Goal: Browse casually: Explore the website without a specific task or goal

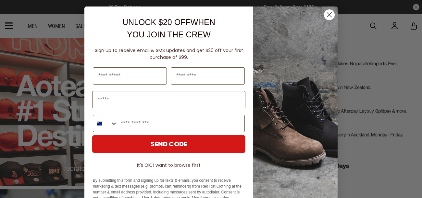
scroll to position [31, 0]
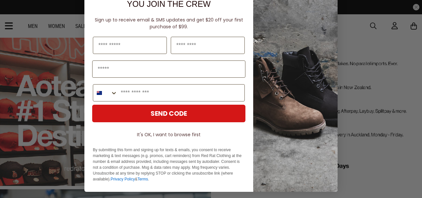
click at [317, 53] on img "POPUP Form" at bounding box center [295, 83] width 84 height 215
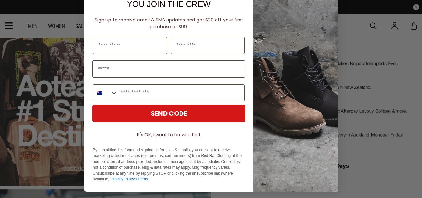
scroll to position [0, 0]
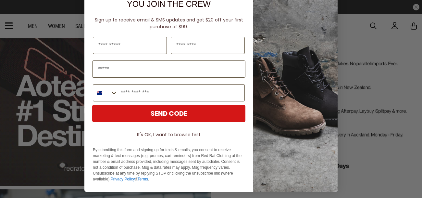
click at [171, 134] on button "It's OK, I want to browse first" at bounding box center [168, 134] width 153 height 12
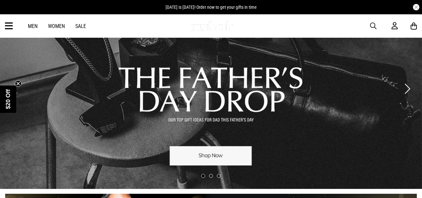
scroll to position [27, 0]
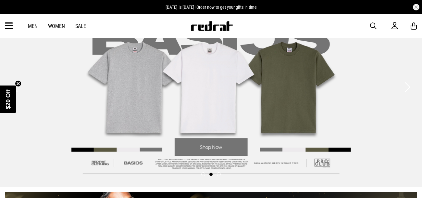
click at [57, 23] on link "Women" at bounding box center [56, 26] width 17 height 6
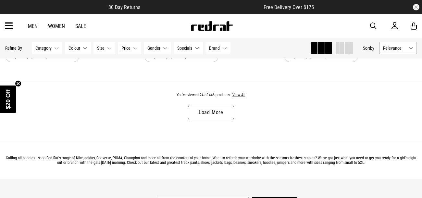
scroll to position [1913, 0]
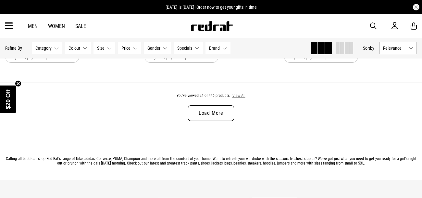
click at [236, 96] on button "View All" at bounding box center [239, 96] width 14 height 6
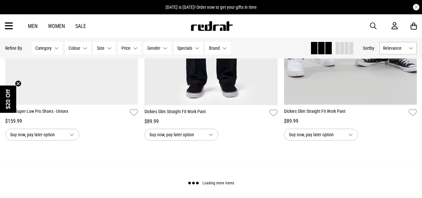
scroll to position [3741, 0]
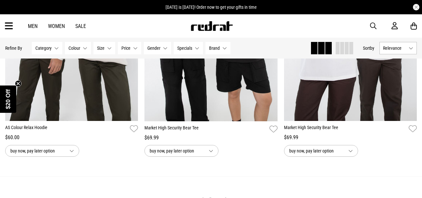
scroll to position [5579, 0]
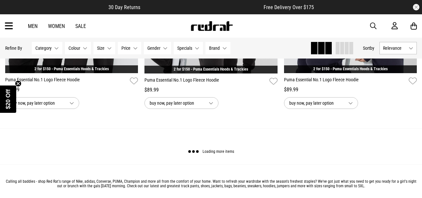
scroll to position [7540, 0]
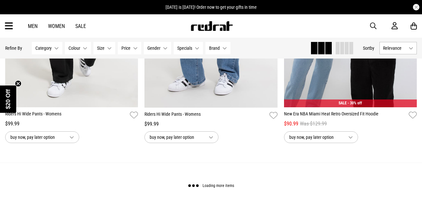
scroll to position [9353, 0]
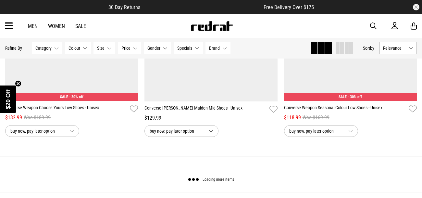
scroll to position [11224, 0]
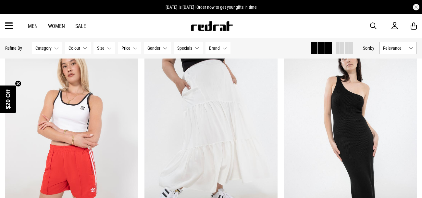
scroll to position [13051, 0]
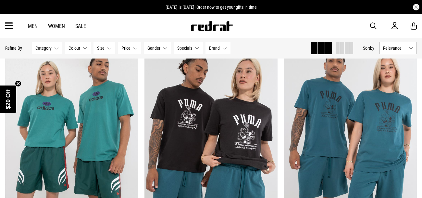
scroll to position [14858, 0]
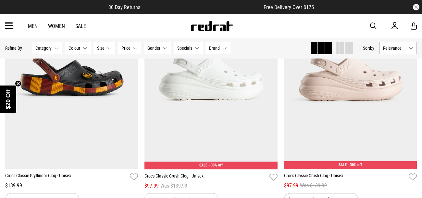
scroll to position [16904, 0]
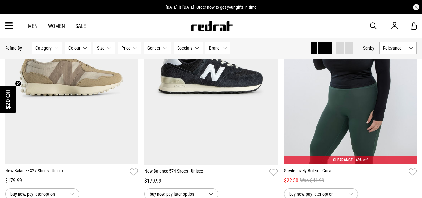
scroll to position [18706, 0]
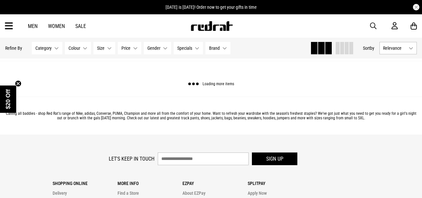
scroll to position [20708, 0]
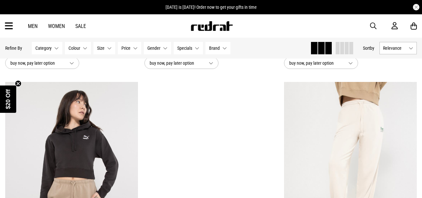
scroll to position [22549, 0]
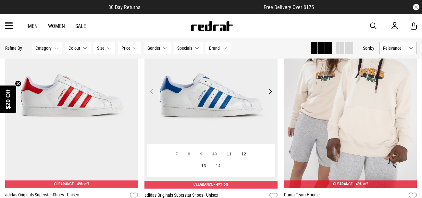
scroll to position [24457, 0]
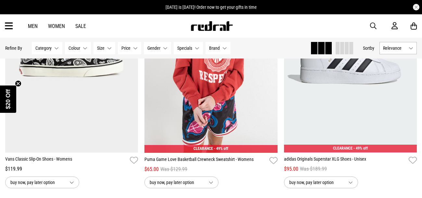
scroll to position [26186, 0]
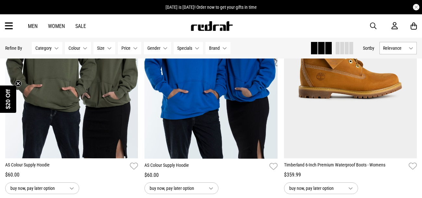
scroll to position [28092, 0]
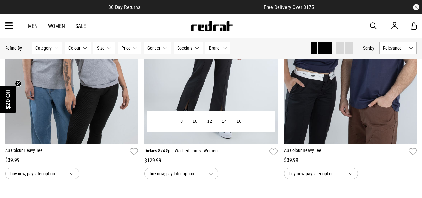
scroll to position [29959, 0]
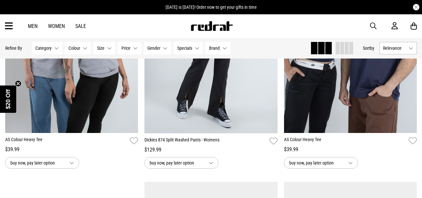
scroll to position [30085, 0]
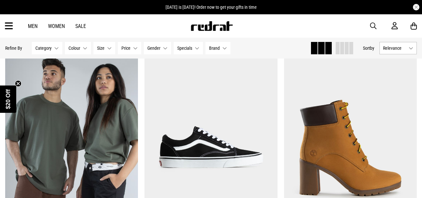
click at [19, 85] on circle "Close teaser" at bounding box center [18, 83] width 6 height 6
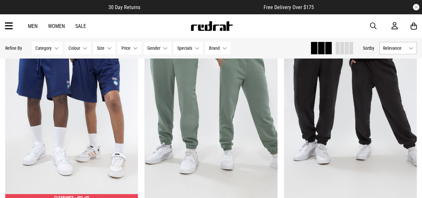
scroll to position [31888, 0]
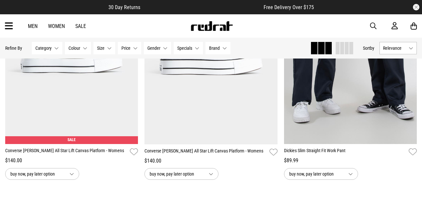
scroll to position [33717, 0]
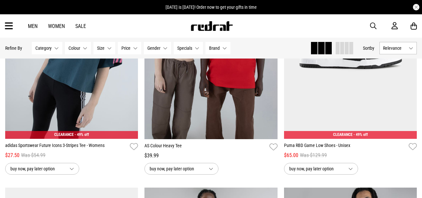
scroll to position [25779, 0]
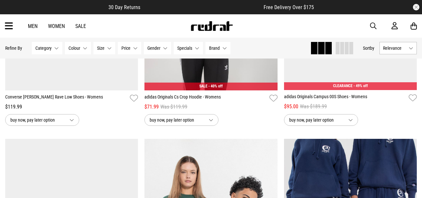
click at [202, 25] on img at bounding box center [211, 26] width 43 height 10
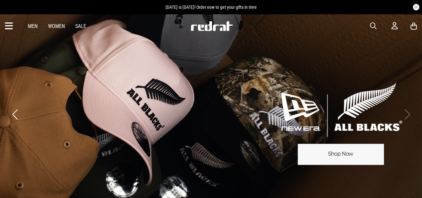
click at [13, 27] on icon at bounding box center [9, 26] width 8 height 11
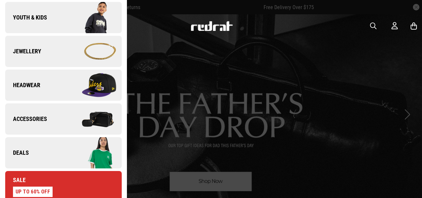
scroll to position [169, 0]
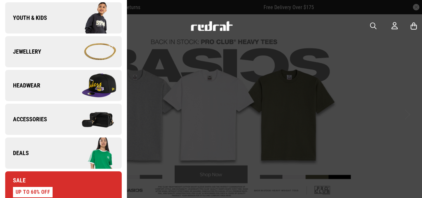
click at [49, 120] on link "Accessories" at bounding box center [63, 119] width 116 height 31
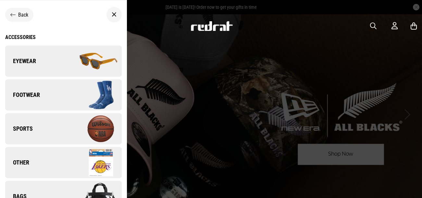
scroll to position [16, 0]
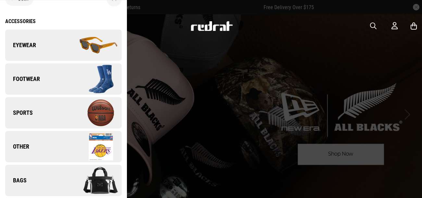
click at [35, 49] on span "Eyewear" at bounding box center [20, 45] width 31 height 8
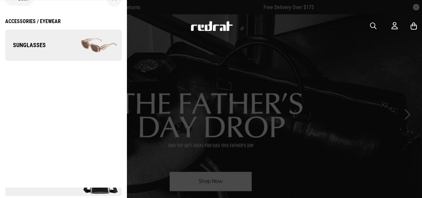
click at [35, 49] on span "Sunglasses" at bounding box center [25, 45] width 41 height 8
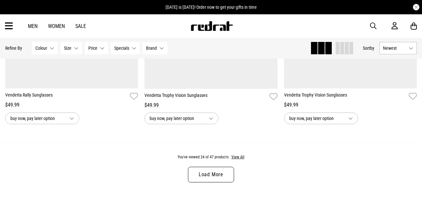
scroll to position [1855, 0]
click at [199, 175] on link "Load More" at bounding box center [211, 174] width 46 height 16
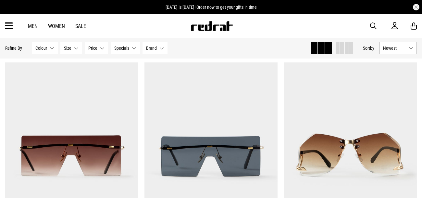
scroll to position [1138, 0]
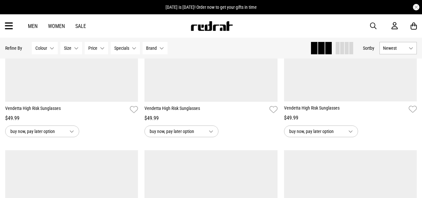
click at [10, 24] on icon at bounding box center [9, 26] width 8 height 11
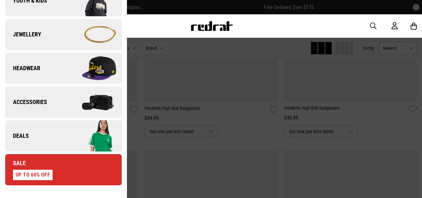
scroll to position [189, 0]
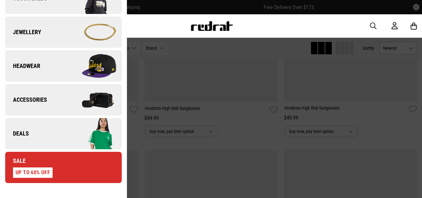
click at [38, 97] on span "Accessories" at bounding box center [26, 100] width 42 height 8
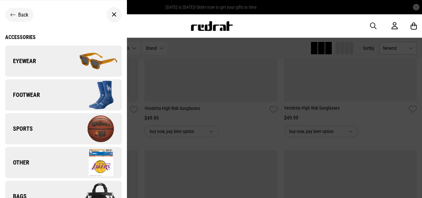
scroll to position [16, 0]
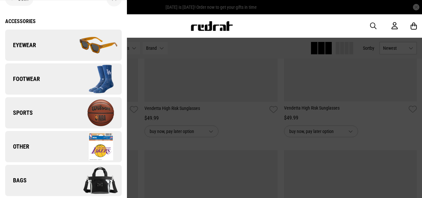
click at [22, 176] on span "Bags" at bounding box center [15, 180] width 21 height 8
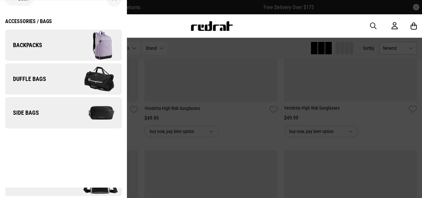
click at [40, 75] on span "Duffle Bags" at bounding box center [25, 79] width 41 height 8
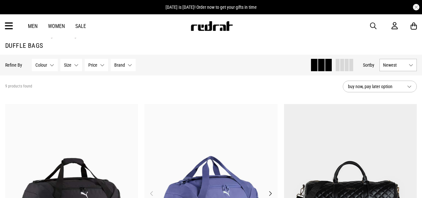
scroll to position [1, 0]
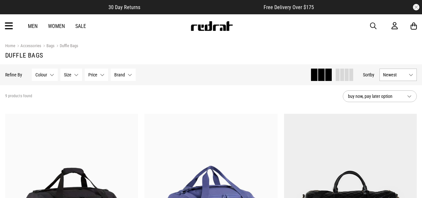
click at [10, 28] on icon at bounding box center [9, 26] width 8 height 11
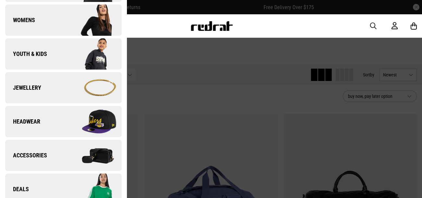
scroll to position [135, 0]
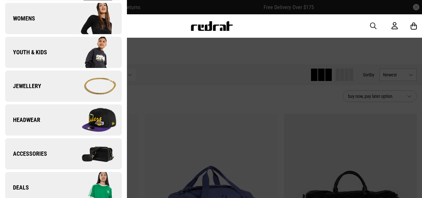
click at [25, 148] on link "Accessories" at bounding box center [63, 153] width 116 height 31
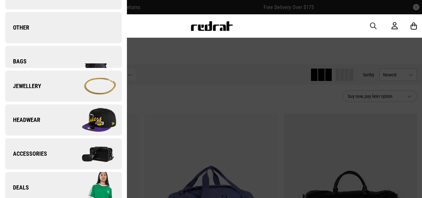
scroll to position [0, 0]
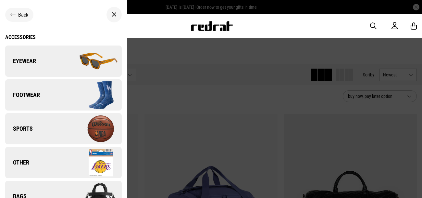
click at [16, 18] on div "Back" at bounding box center [19, 15] width 28 height 14
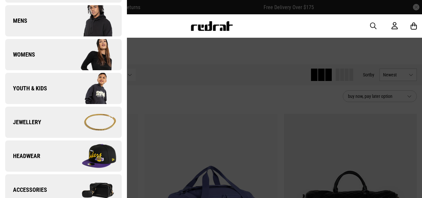
scroll to position [99, 0]
click at [30, 115] on link "Jewellery" at bounding box center [63, 121] width 116 height 31
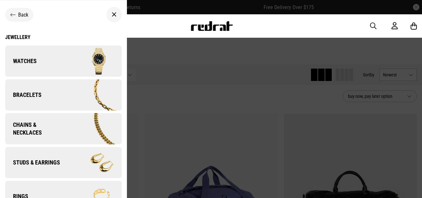
scroll to position [16, 0]
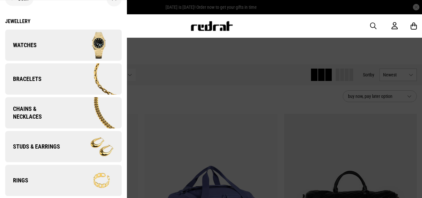
click at [14, 17] on div "Back Jewellery Watches Bracelets Chains & Necklaces Studs & Earrings Rings" at bounding box center [63, 94] width 127 height 209
click at [15, 21] on div "Jewellery" at bounding box center [63, 21] width 116 height 6
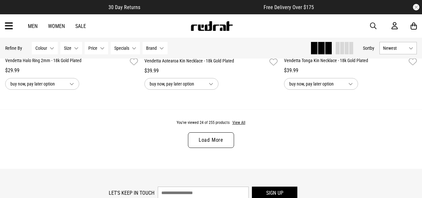
scroll to position [1890, 0]
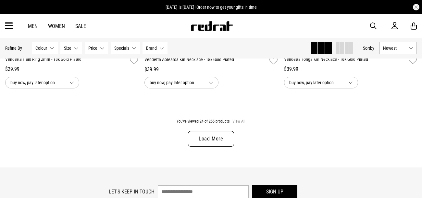
click at [239, 122] on button "View All" at bounding box center [239, 121] width 14 height 6
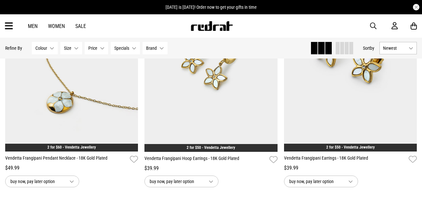
scroll to position [3677, 0]
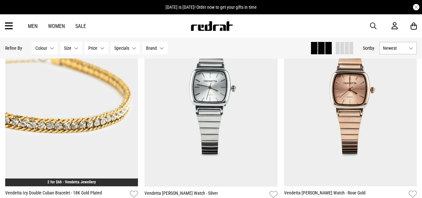
scroll to position [5567, 0]
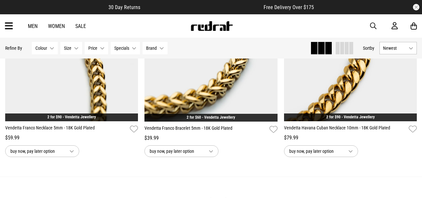
scroll to position [7458, 0]
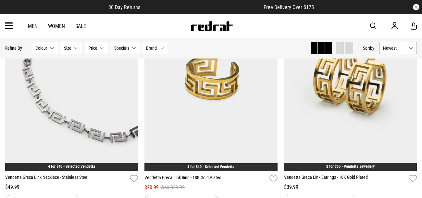
scroll to position [9359, 0]
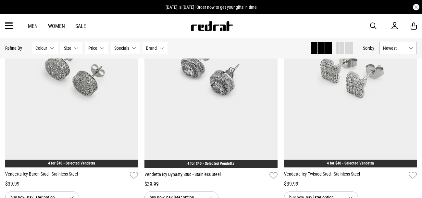
scroll to position [11202, 0]
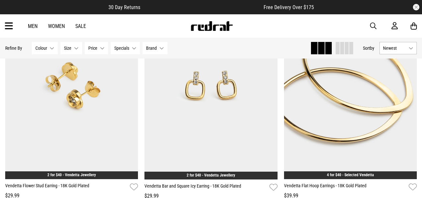
scroll to position [13064, 0]
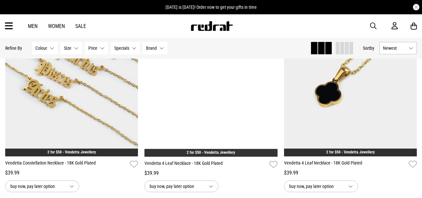
scroll to position [14962, 0]
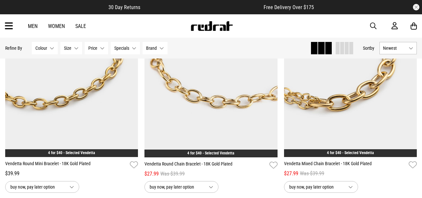
scroll to position [16812, 0]
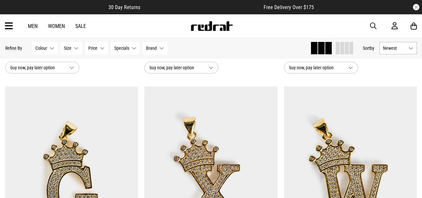
scroll to position [18677, 0]
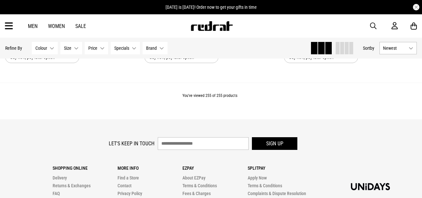
scroll to position [16553, 0]
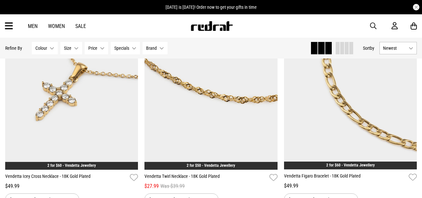
click at [11, 24] on icon at bounding box center [9, 26] width 8 height 11
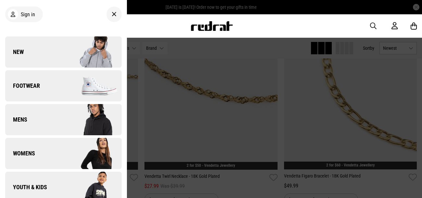
scroll to position [132, 0]
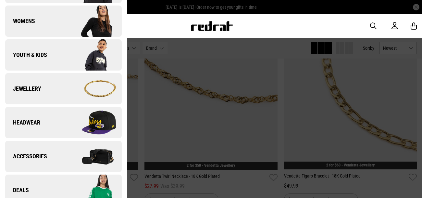
click at [37, 59] on link "Youth & Kids" at bounding box center [63, 54] width 116 height 31
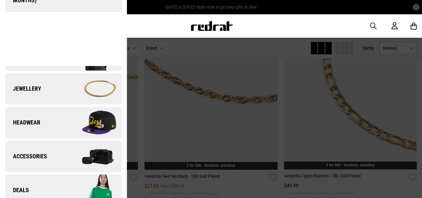
scroll to position [0, 0]
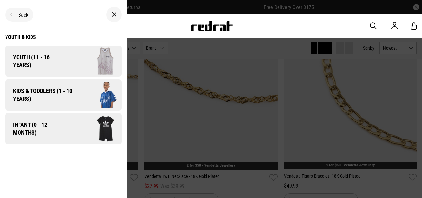
click at [30, 58] on span "Youth (11 - 16 years)" at bounding box center [35, 61] width 61 height 16
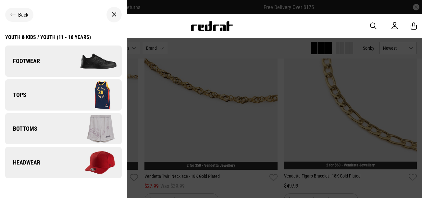
click at [23, 128] on span "Bottoms" at bounding box center [21, 129] width 32 height 8
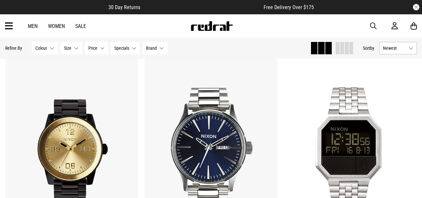
scroll to position [1032, 0]
click at [9, 28] on icon at bounding box center [9, 26] width 8 height 11
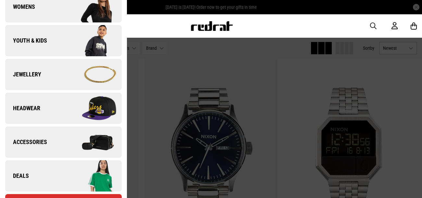
scroll to position [128, 0]
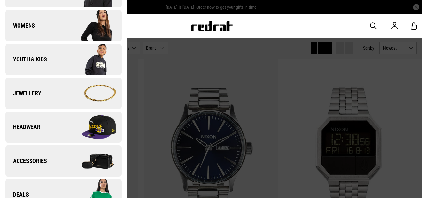
click at [94, 131] on img at bounding box center [92, 127] width 58 height 32
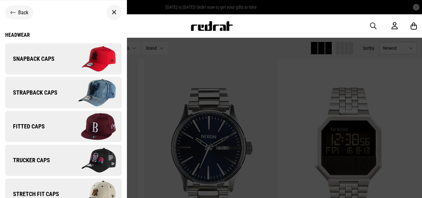
scroll to position [0, 0]
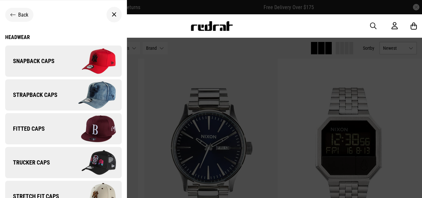
click at [95, 61] on img at bounding box center [92, 61] width 58 height 32
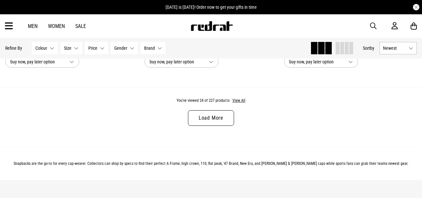
scroll to position [1910, 0]
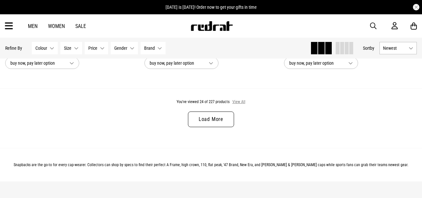
click at [238, 101] on button "View All" at bounding box center [239, 102] width 14 height 6
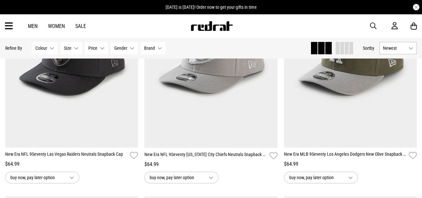
scroll to position [3439, 0]
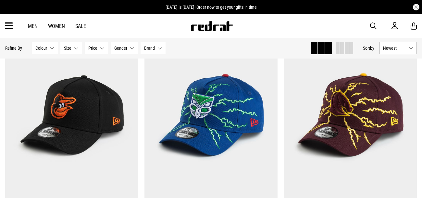
scroll to position [4786, 0]
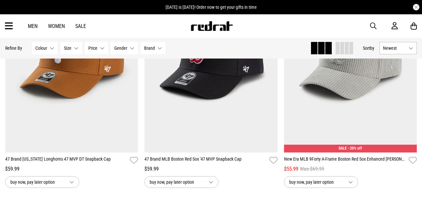
scroll to position [7187, 0]
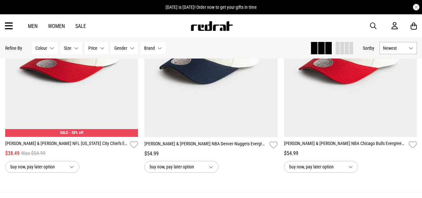
scroll to position [9423, 0]
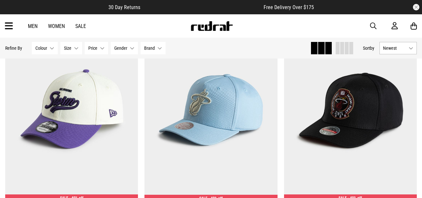
scroll to position [11177, 0]
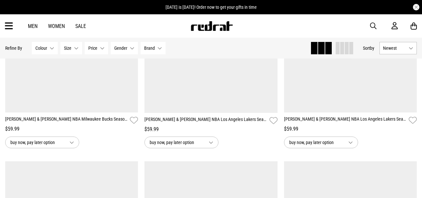
scroll to position [11448, 0]
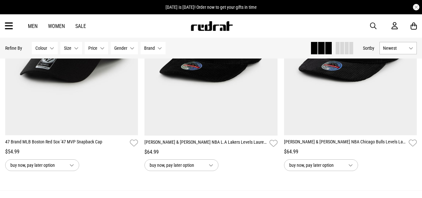
scroll to position [15100, 0]
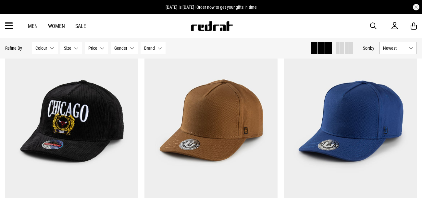
scroll to position [17445, 0]
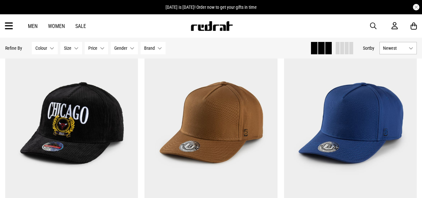
click at [9, 26] on icon at bounding box center [9, 26] width 8 height 11
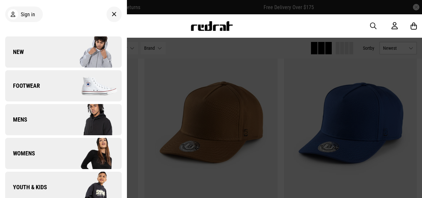
click at [34, 97] on link "Footwear" at bounding box center [63, 85] width 116 height 31
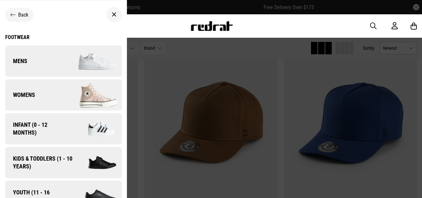
click at [35, 90] on link "Womens" at bounding box center [63, 94] width 116 height 31
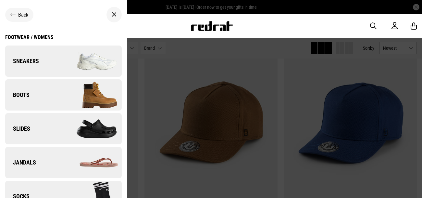
click at [48, 62] on link "Sneakers" at bounding box center [63, 60] width 116 height 31
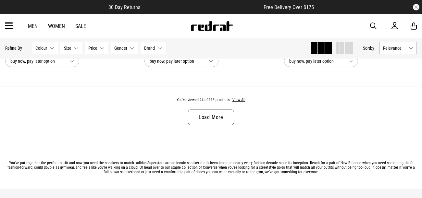
scroll to position [1911, 0]
click at [240, 100] on button "View All" at bounding box center [239, 100] width 14 height 6
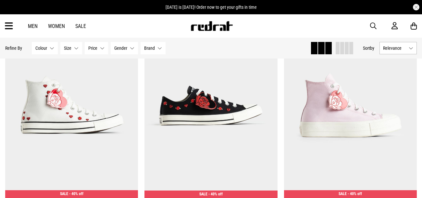
scroll to position [3748, 0]
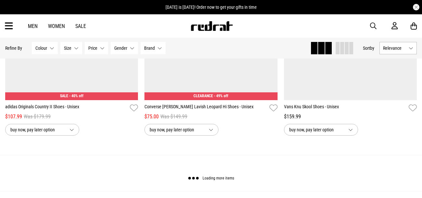
scroll to position [5556, 0]
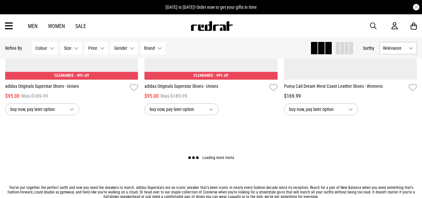
scroll to position [7496, 0]
